Goal: Task Accomplishment & Management: Manage account settings

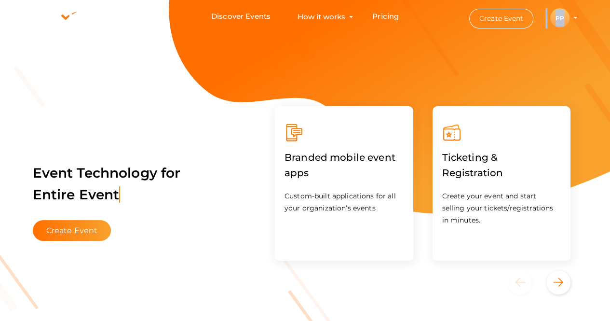
drag, startPoint x: 579, startPoint y: 21, endPoint x: 566, endPoint y: 18, distance: 13.4
click at [566, 18] on div "Discover Events How it works Powerful Registration / Ticketing Start selling yo…" at bounding box center [305, 16] width 564 height 33
click at [566, 18] on div "PP" at bounding box center [559, 17] width 19 height 19
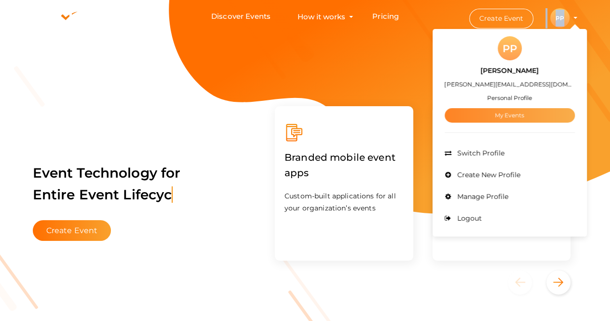
click at [510, 118] on link "My Events" at bounding box center [509, 115] width 130 height 14
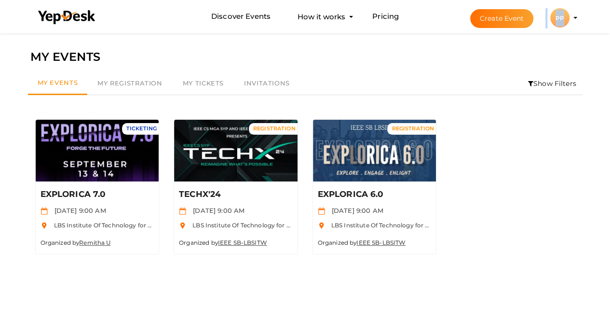
drag, startPoint x: 510, startPoint y: 118, endPoint x: 504, endPoint y: -42, distance: 159.7
click at [504, 0] on html "Discover Events How it works Powerful Registration / Ticketing Start selling yo…" at bounding box center [305, 160] width 610 height 321
click at [465, 207] on div "TICKETING Review Event EXPLORICA 7.0 Sep 13 2025, 9:00 AM LBS Institute Of Tech…" at bounding box center [305, 186] width 554 height 149
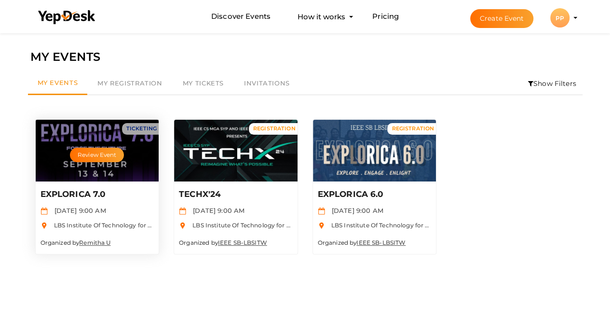
click at [118, 167] on div "Review Event" at bounding box center [97, 151] width 123 height 62
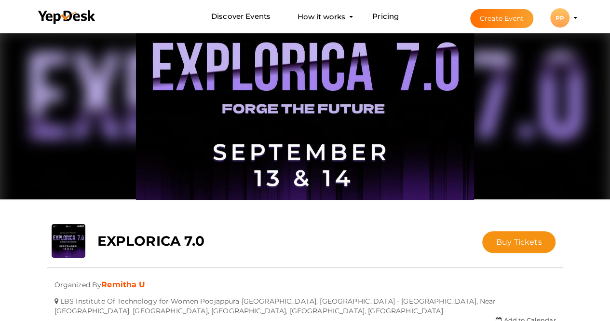
click at [566, 18] on div "PP" at bounding box center [559, 17] width 19 height 19
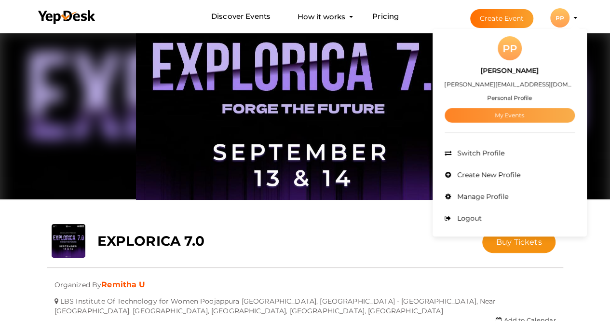
click at [517, 119] on link "My Events" at bounding box center [509, 115] width 130 height 14
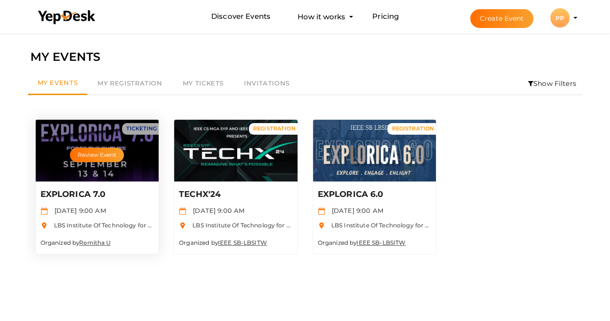
click at [122, 176] on div "Review Event" at bounding box center [97, 151] width 123 height 62
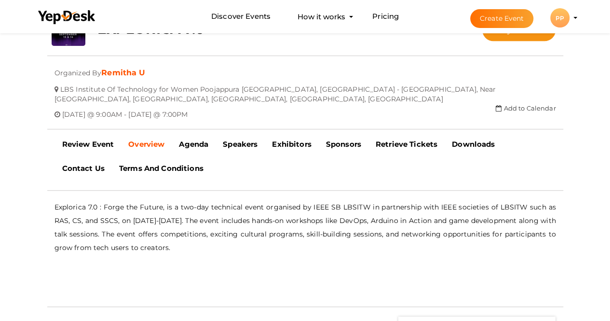
scroll to position [240, 0]
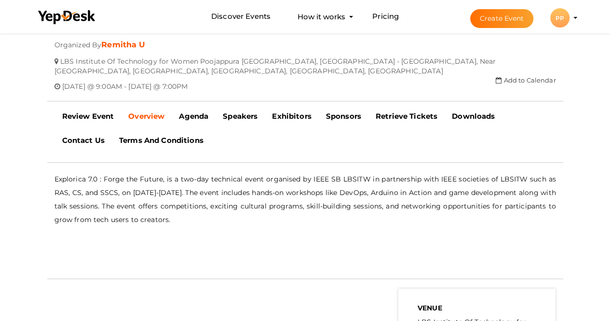
click at [569, 19] on div "PP" at bounding box center [559, 17] width 19 height 19
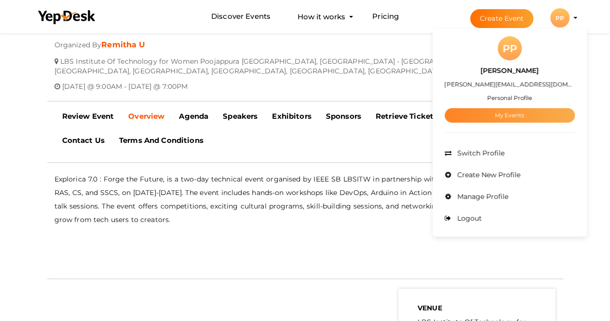
click at [513, 120] on link "My Events" at bounding box center [509, 115] width 130 height 14
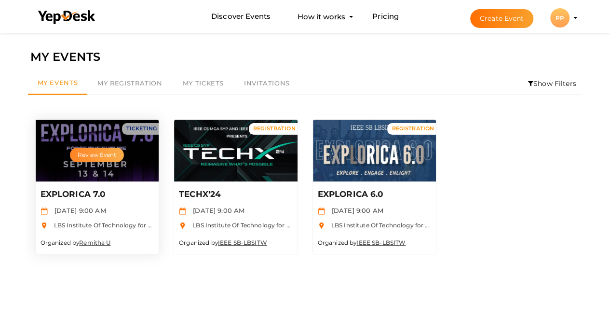
click at [87, 156] on button "Review Event" at bounding box center [97, 155] width 54 height 14
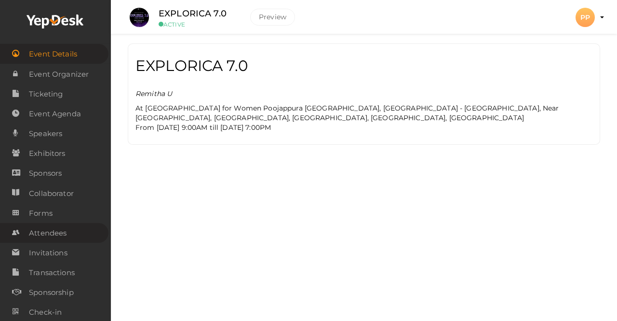
click at [49, 232] on span "Attendees" at bounding box center [48, 232] width 38 height 19
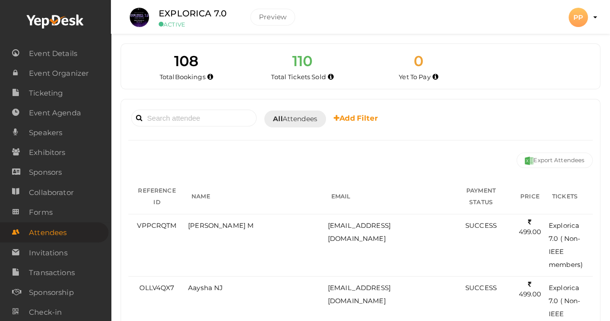
click at [301, 63] on span "110" at bounding box center [302, 61] width 20 height 18
